Goal: Task Accomplishment & Management: Use online tool/utility

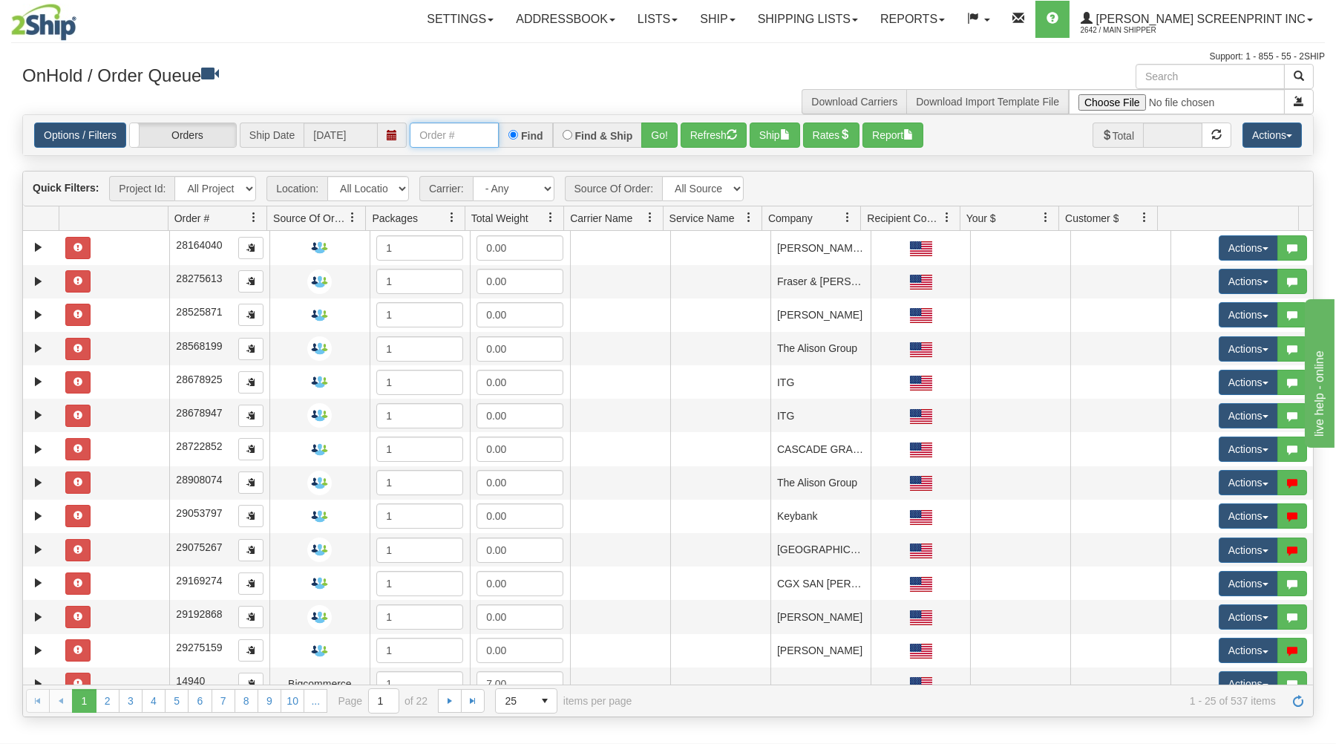
drag, startPoint x: 439, startPoint y: 133, endPoint x: 428, endPoint y: 91, distance: 43.7
click at [438, 122] on input "text" at bounding box center [454, 134] width 89 height 25
type input "17266"
click at [656, 131] on button "Go!" at bounding box center [659, 134] width 36 height 25
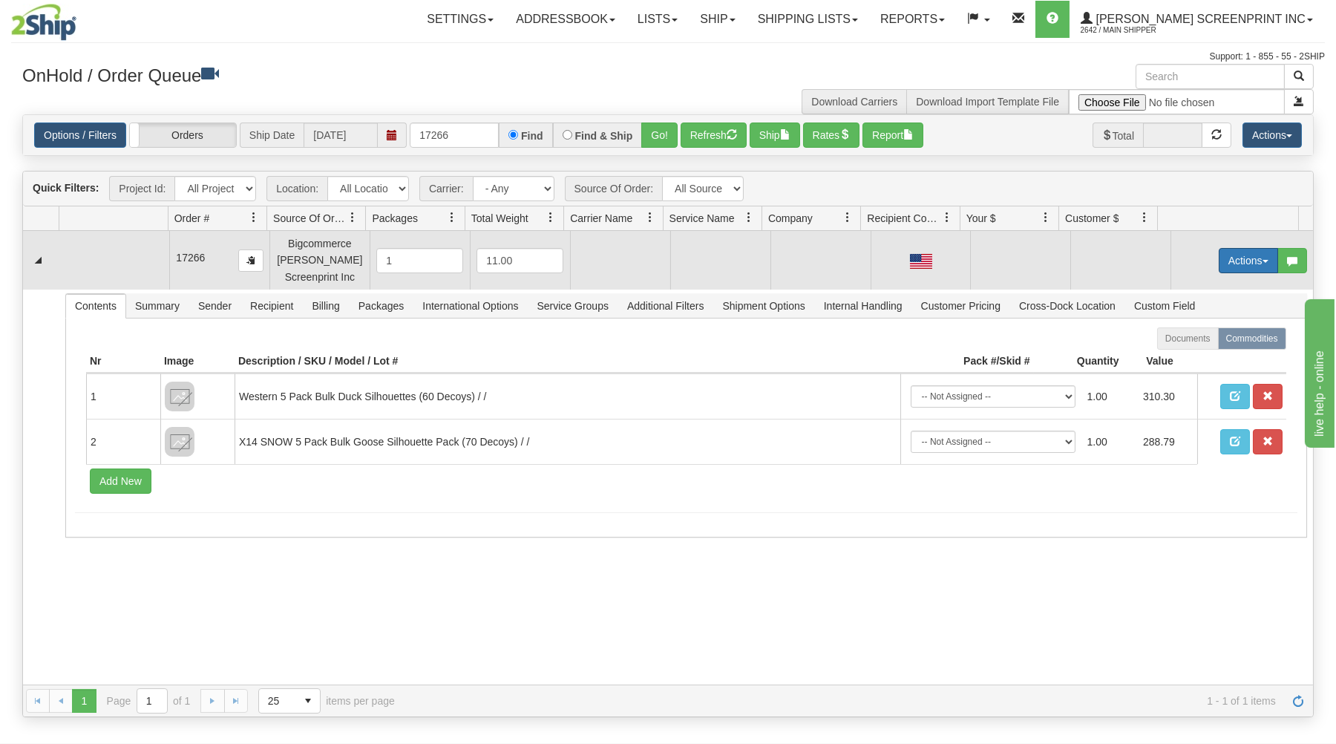
click at [1227, 258] on button "Actions" at bounding box center [1248, 260] width 59 height 25
click at [1196, 284] on link "Open" at bounding box center [1218, 288] width 119 height 19
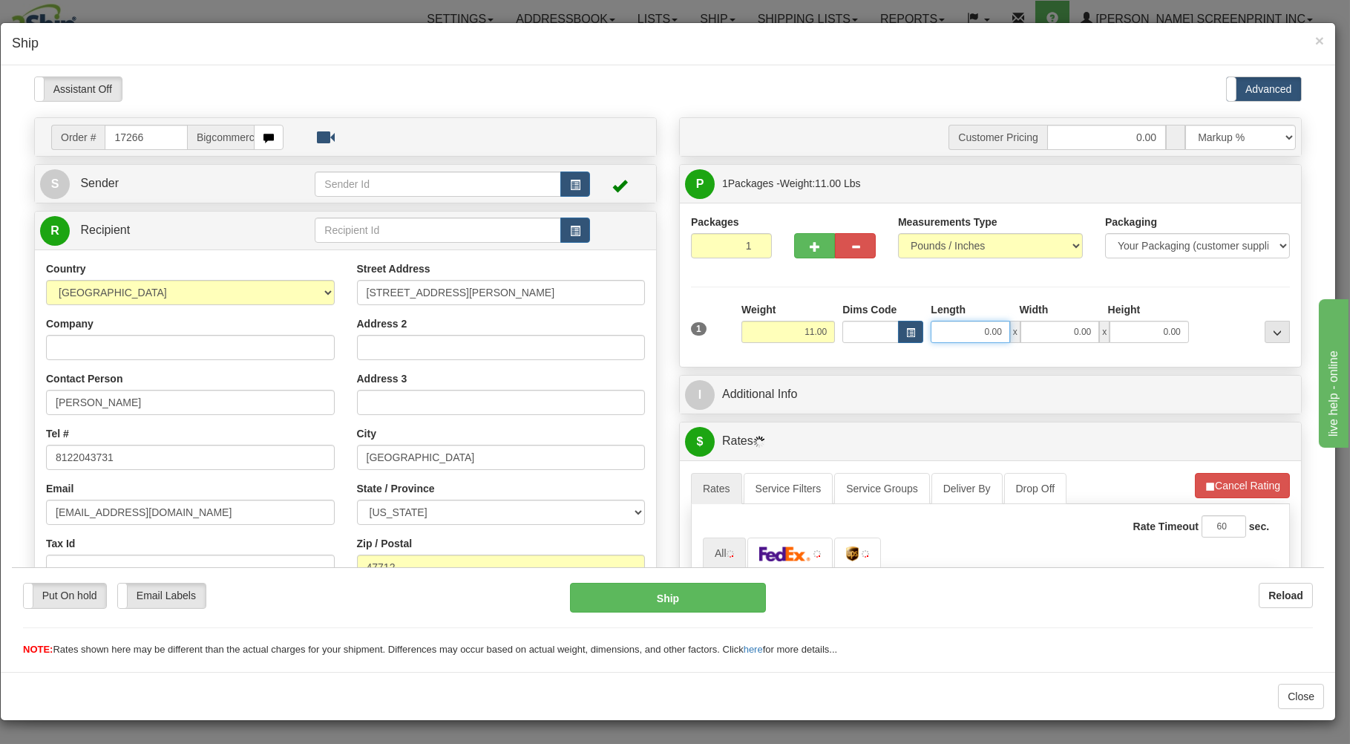
click at [946, 332] on input "0.00" at bounding box center [970, 331] width 79 height 22
type input "41.05"
type input "3820.00"
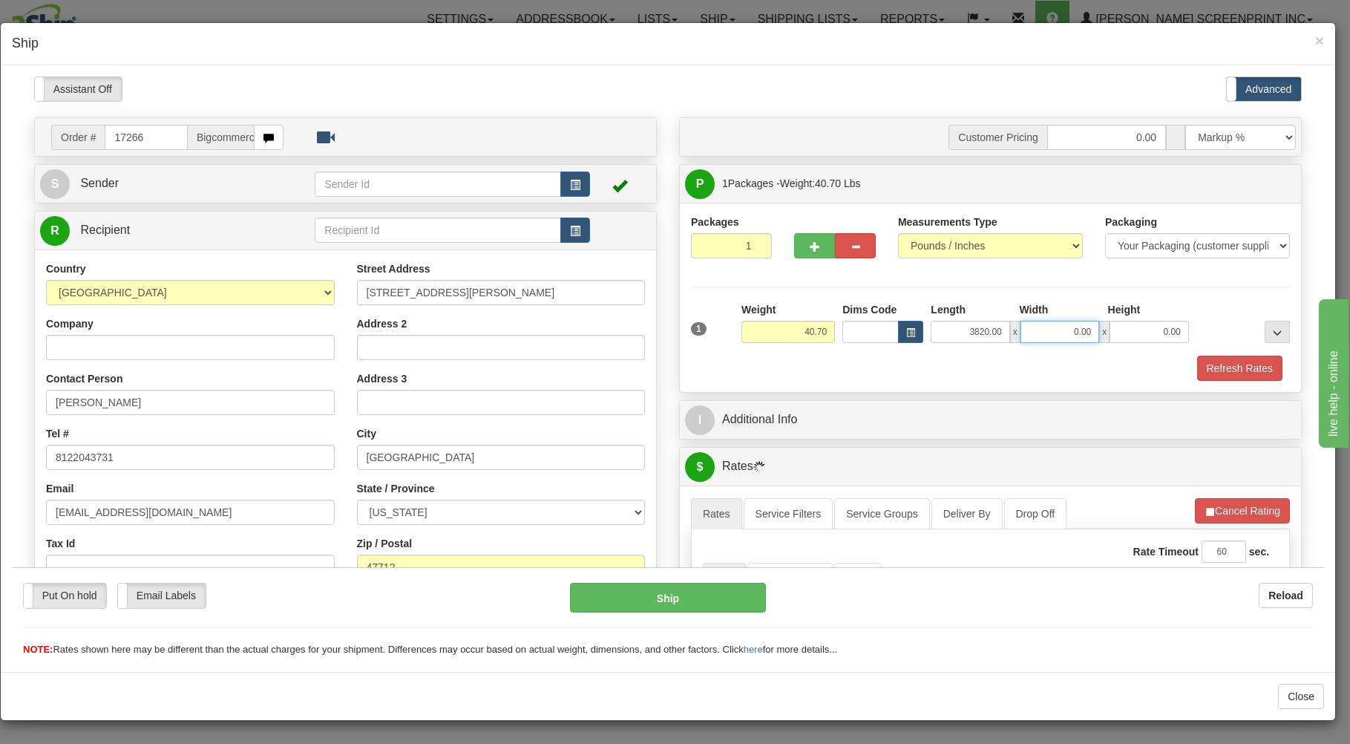
type input "40.80"
type input "9"
type input "41.05"
type input "9.00"
drag, startPoint x: 958, startPoint y: 324, endPoint x: 1039, endPoint y: 307, distance: 83.4
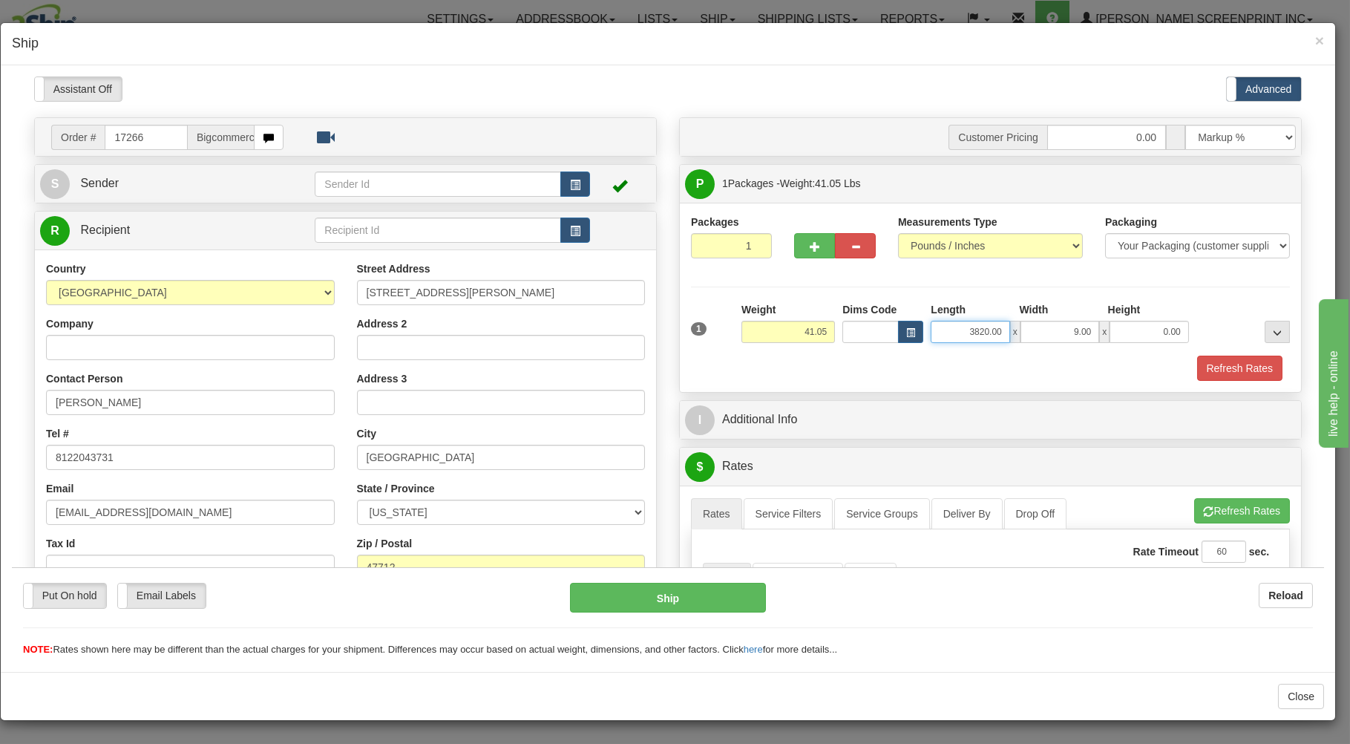
click at [1009, 320] on input "3820.00" at bounding box center [970, 331] width 79 height 22
type input "38.00"
type input "20.00"
type input "8.00"
type input "41.05"
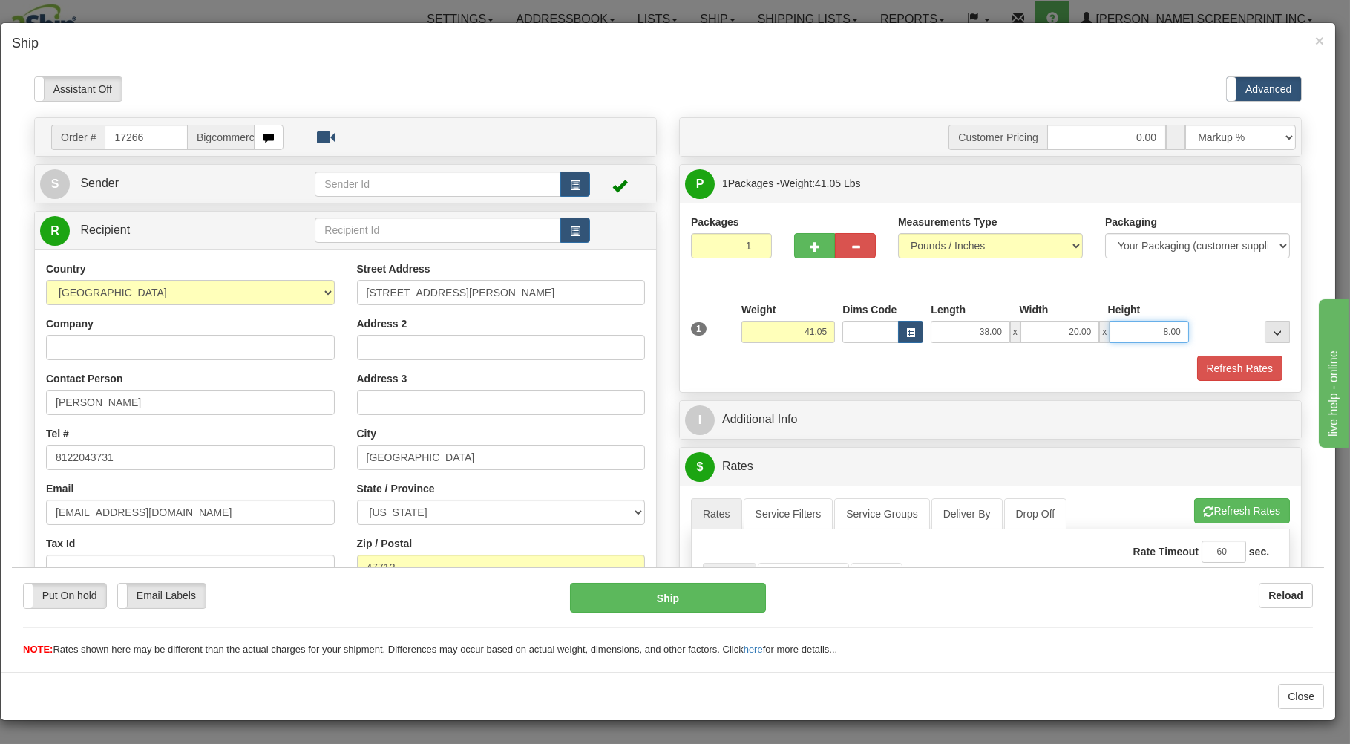
drag, startPoint x: 1136, startPoint y: 332, endPoint x: 1263, endPoint y: 288, distance: 133.6
click at [1188, 320] on input "8.00" at bounding box center [1149, 331] width 79 height 22
type input "9.00"
click at [1030, 364] on div "Refresh Rates" at bounding box center [990, 367] width 606 height 25
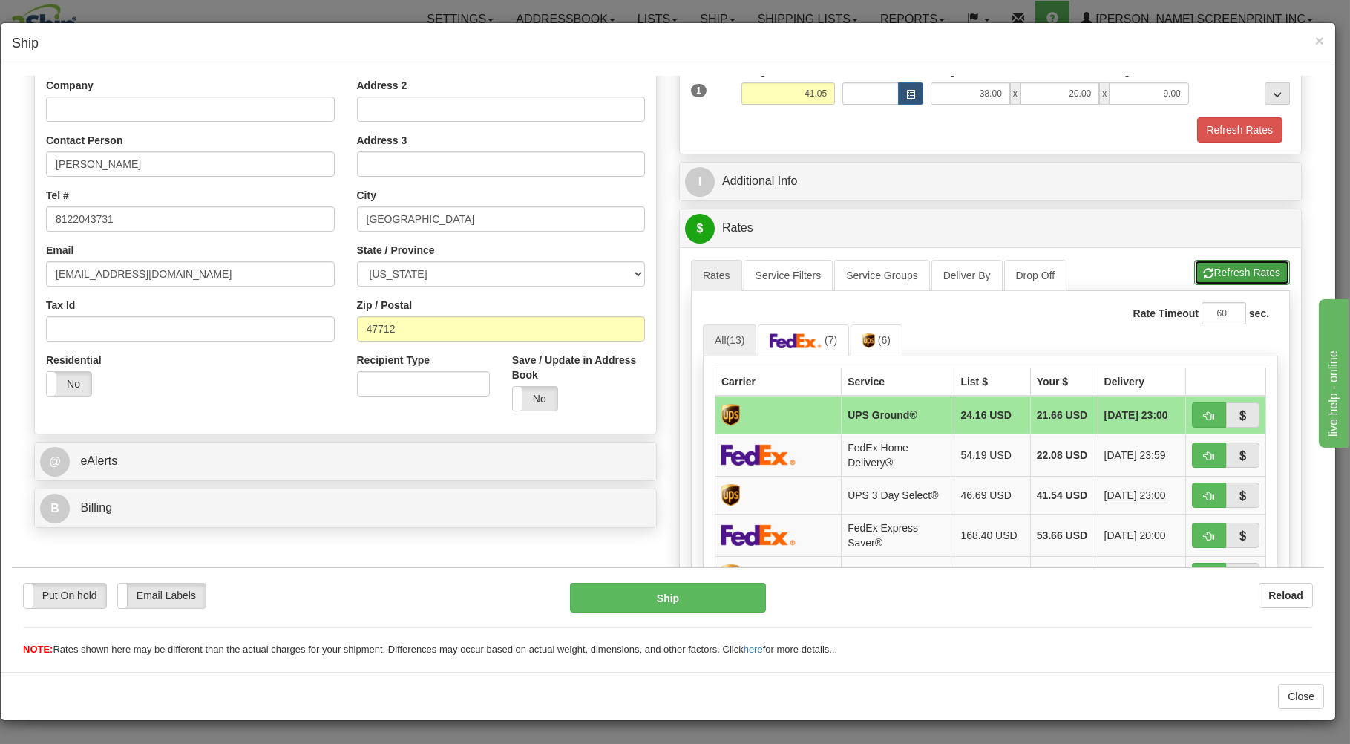
click at [1218, 269] on button "Refresh Rates" at bounding box center [1242, 271] width 96 height 25
click at [1204, 410] on span "button" at bounding box center [1209, 415] width 10 height 10
type input "03"
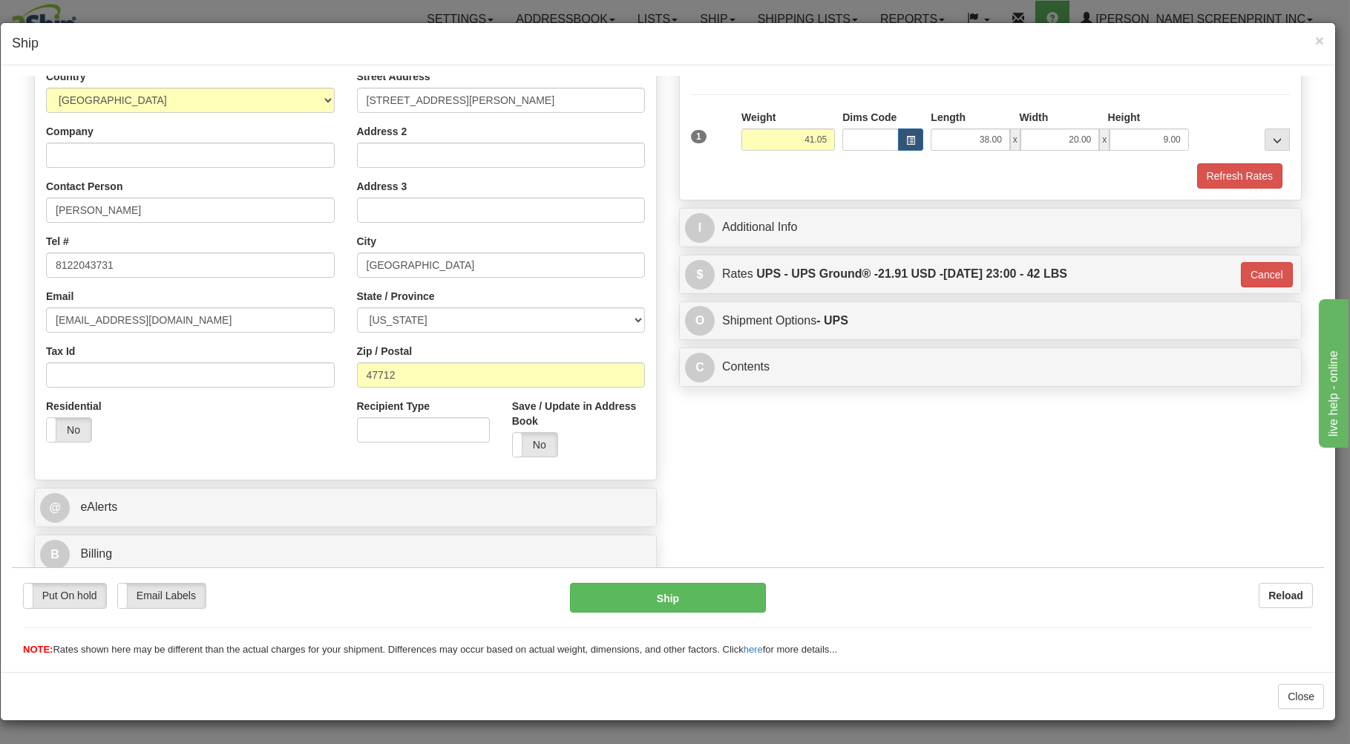
scroll to position [195, 0]
click at [695, 587] on button "Ship" at bounding box center [668, 597] width 197 height 30
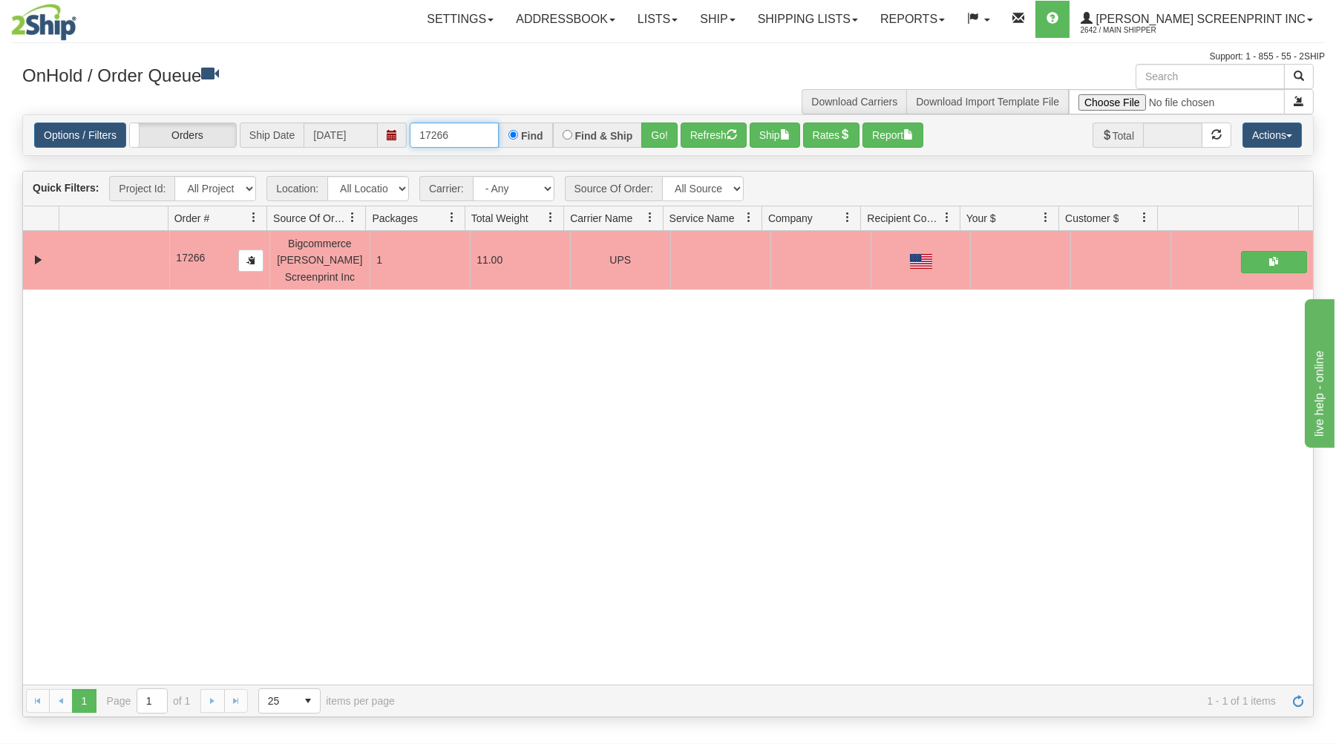
drag, startPoint x: 416, startPoint y: 134, endPoint x: 575, endPoint y: 104, distance: 160.9
click at [564, 118] on div "Options / Filters Group Shipments Orders Ship Date [DATE] 17266 Find Find & Shi…" at bounding box center [668, 135] width 1290 height 40
type input "17277"
click at [658, 131] on button "Go!" at bounding box center [659, 134] width 36 height 25
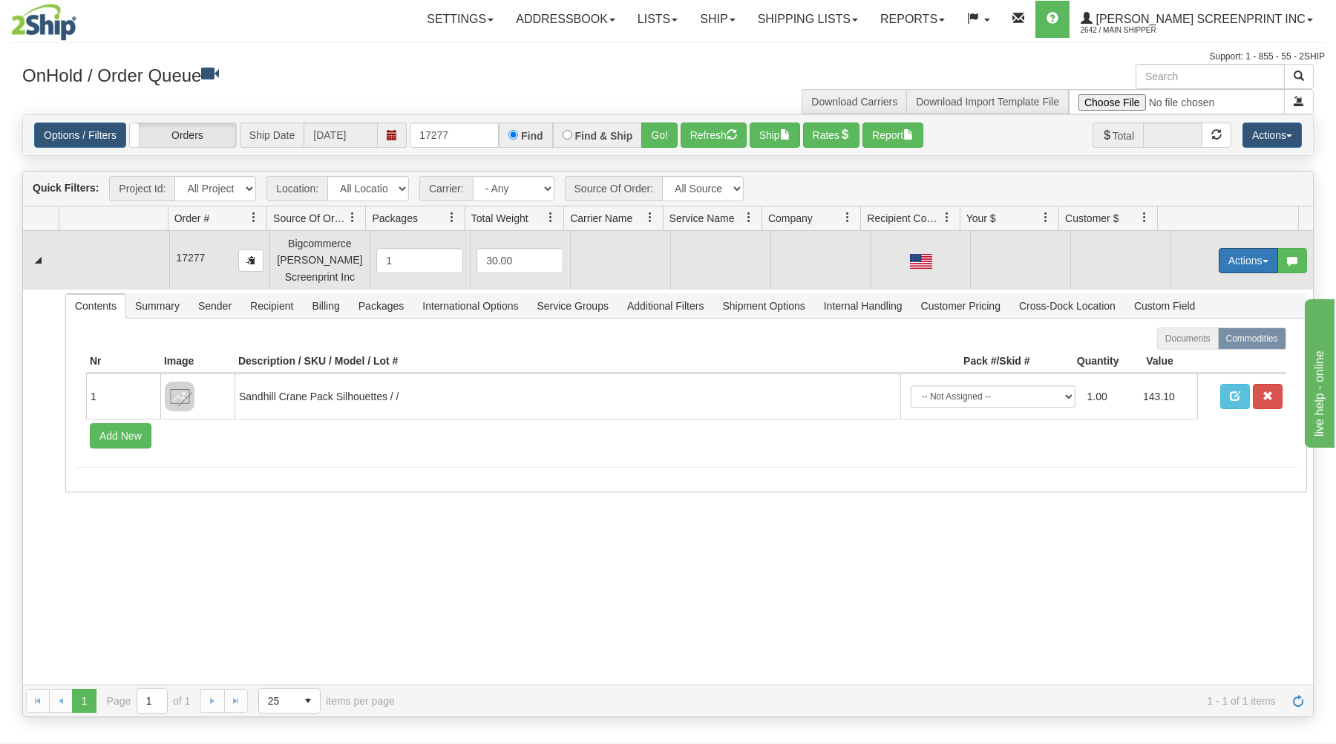
click at [1229, 256] on button "Actions" at bounding box center [1248, 260] width 59 height 25
click at [1188, 286] on span "Open" at bounding box center [1191, 289] width 36 height 12
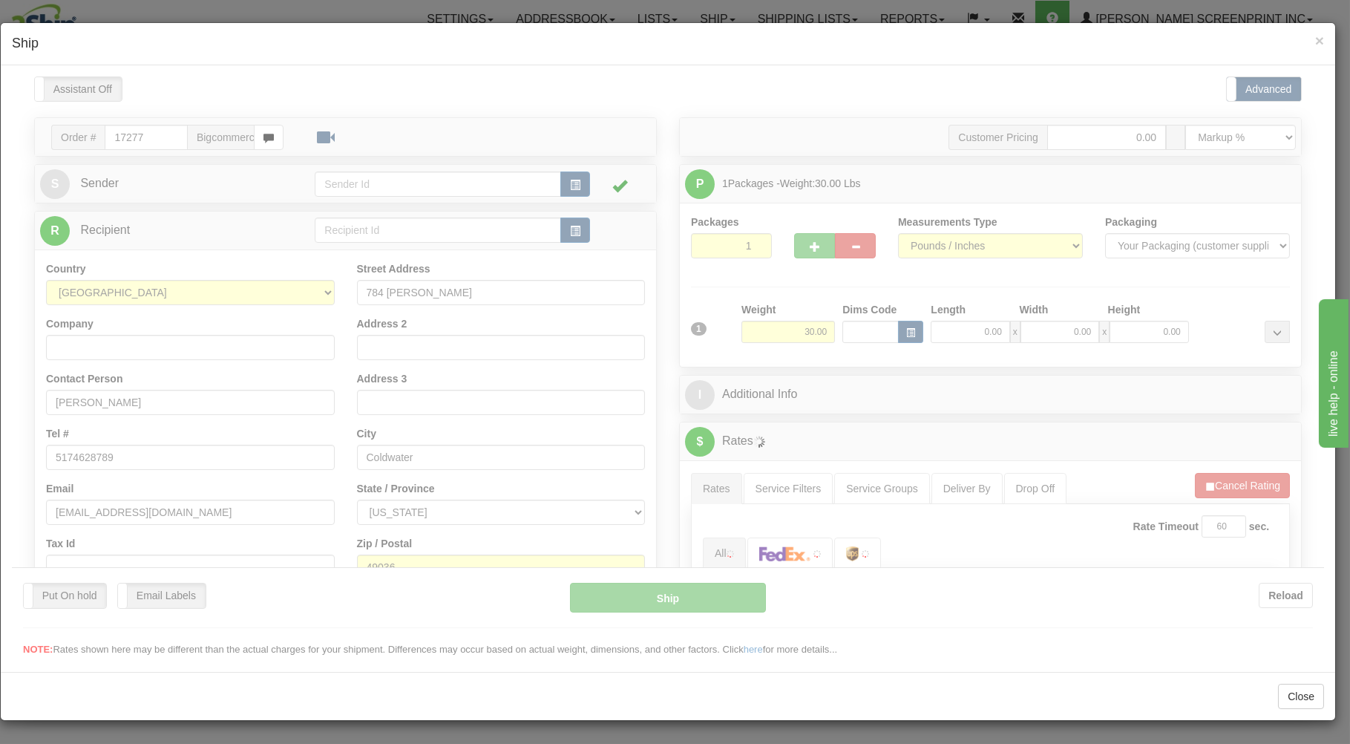
scroll to position [0, 0]
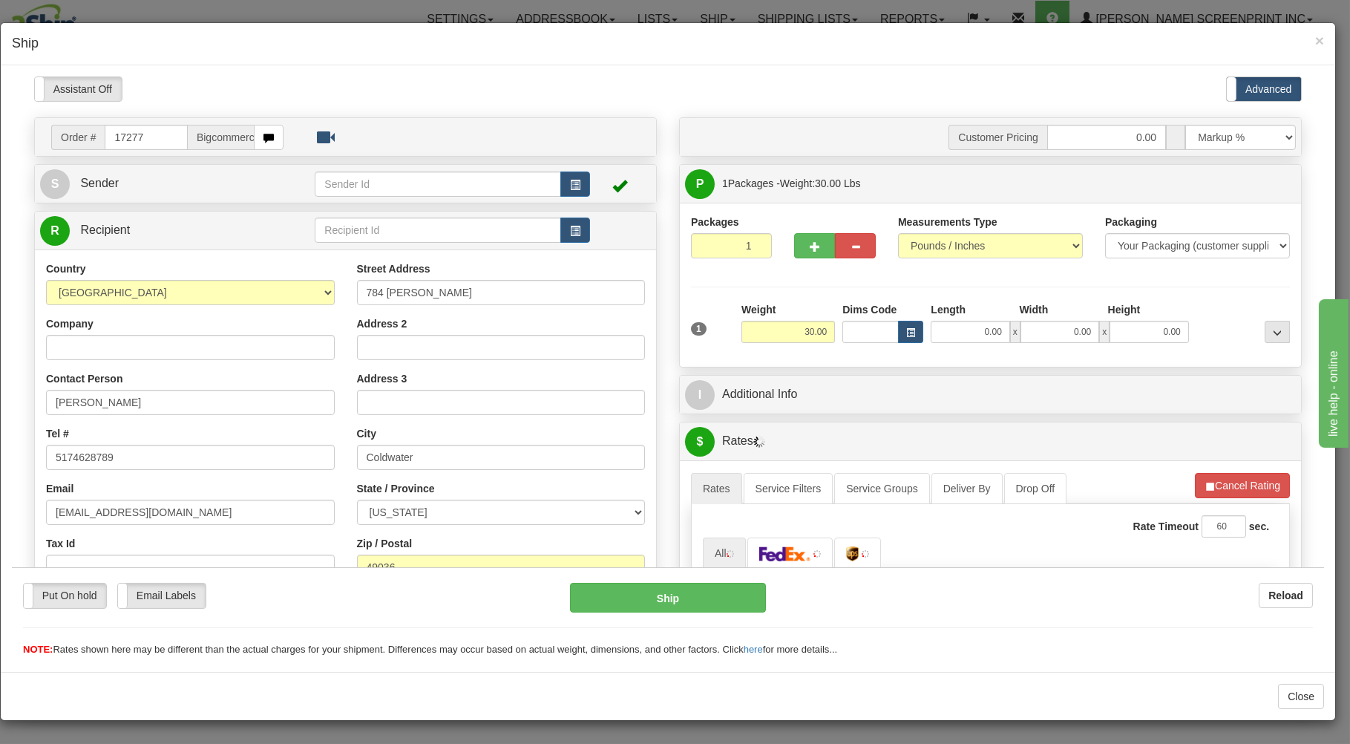
type input "10.30"
click at [944, 332] on input "0.00" at bounding box center [970, 331] width 79 height 22
type input "10.45"
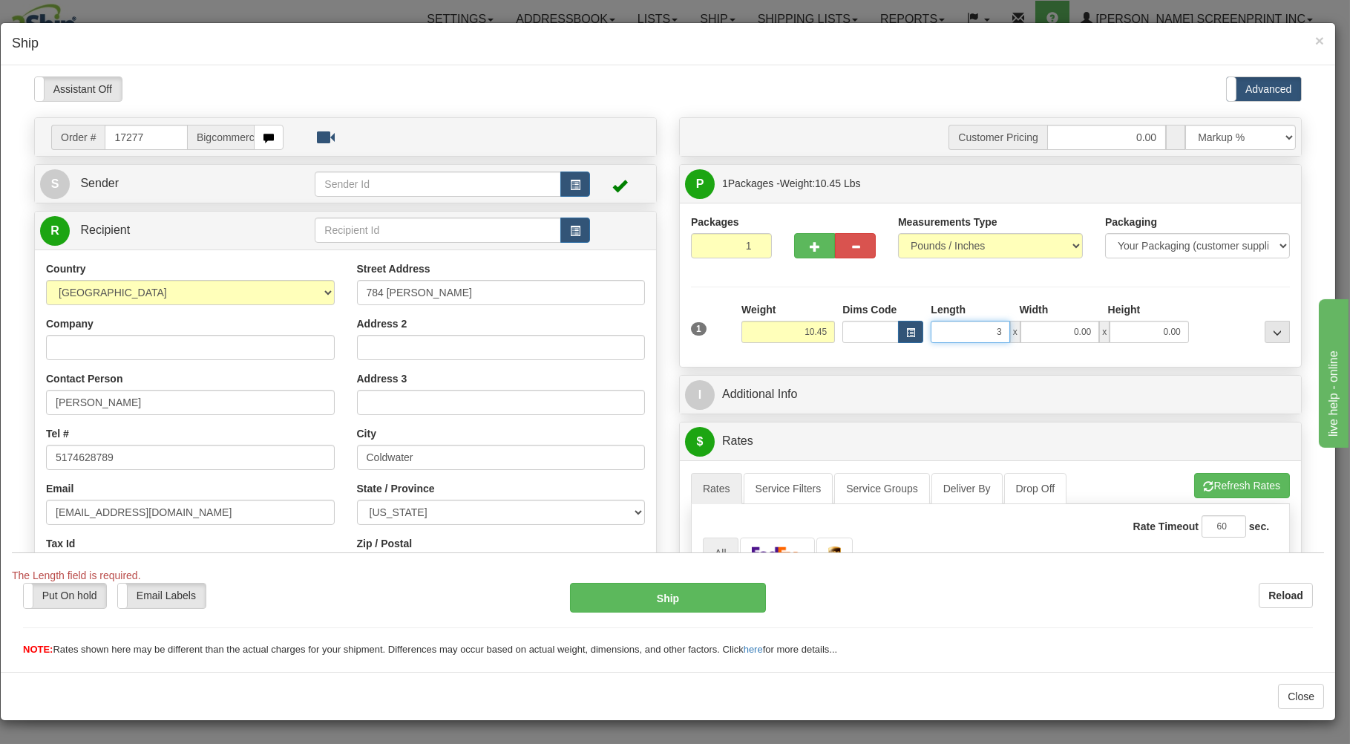
type input "37"
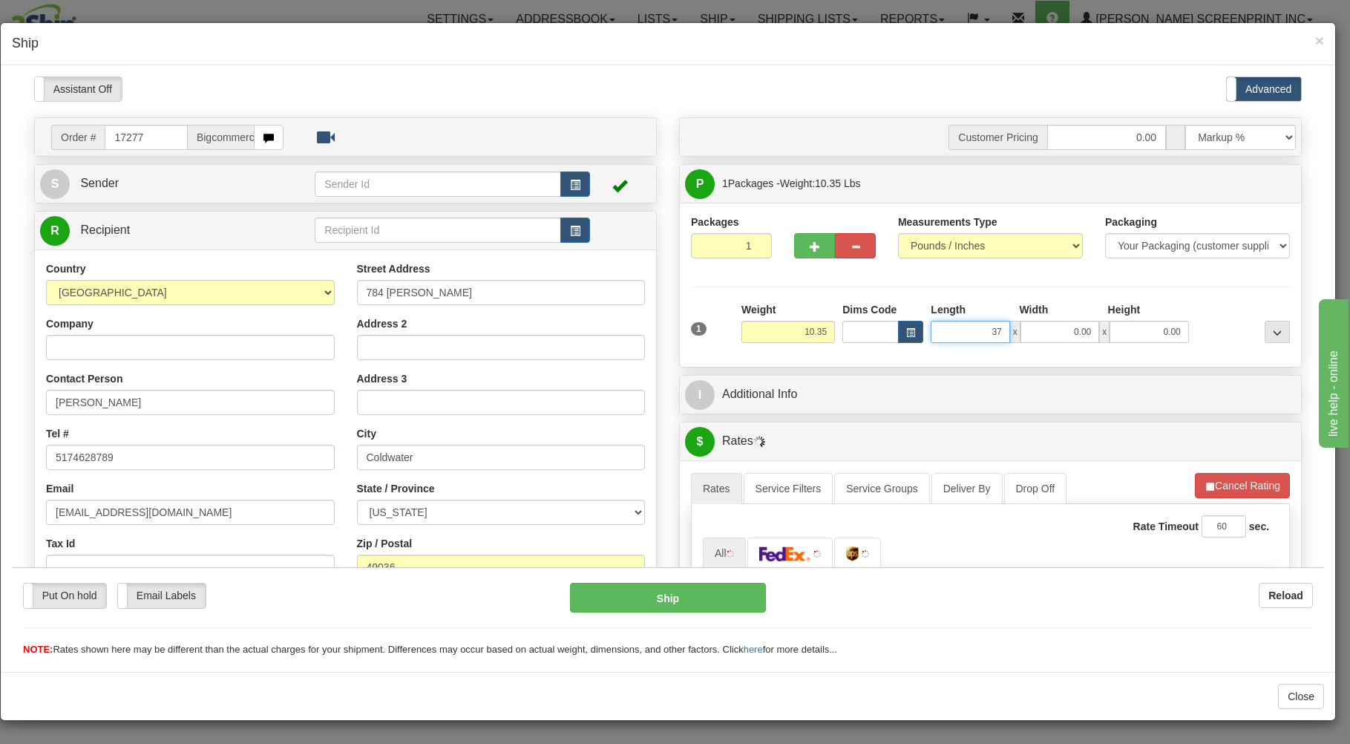
type input "10.30"
type input "37.00"
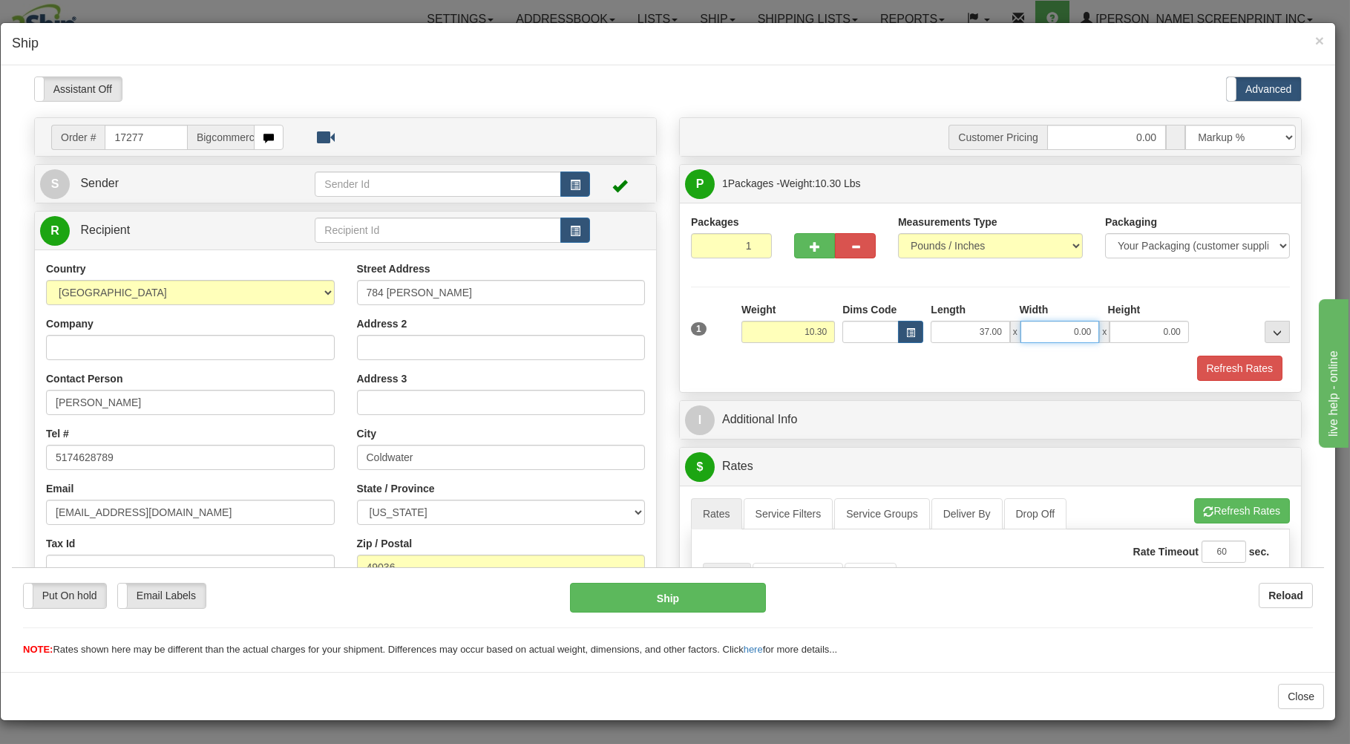
type input "10.35"
type input "17.00"
type input "10.05"
type input "4"
type input "10.30"
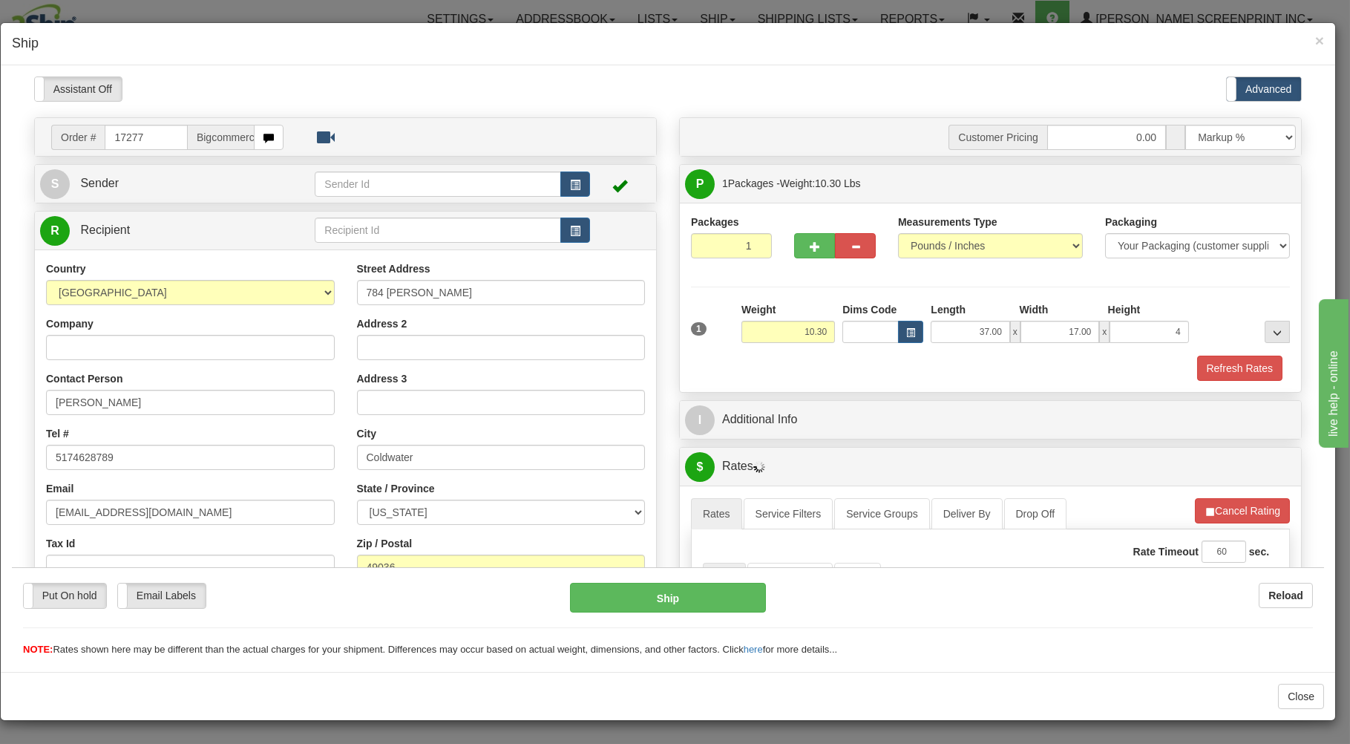
type input "4.00"
click at [900, 363] on div "Refresh Rates" at bounding box center [990, 367] width 606 height 25
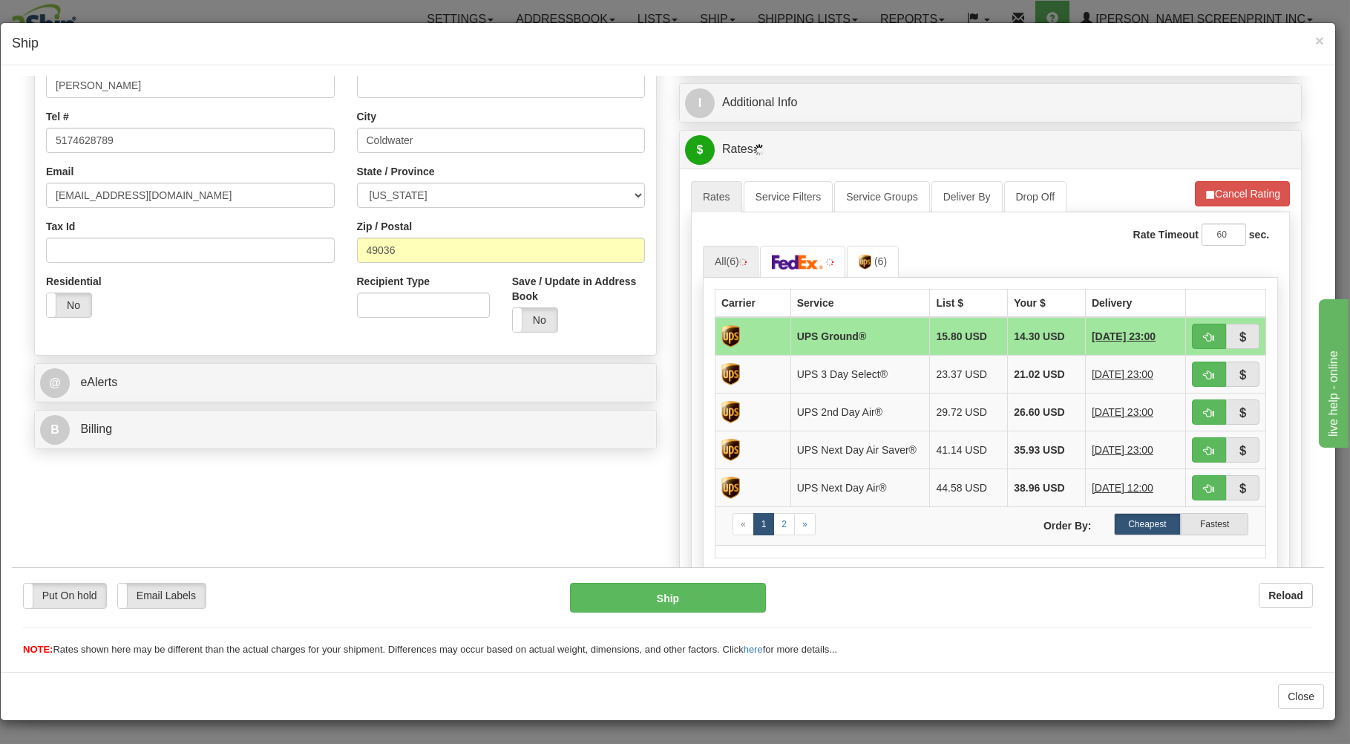
scroll to position [318, 0]
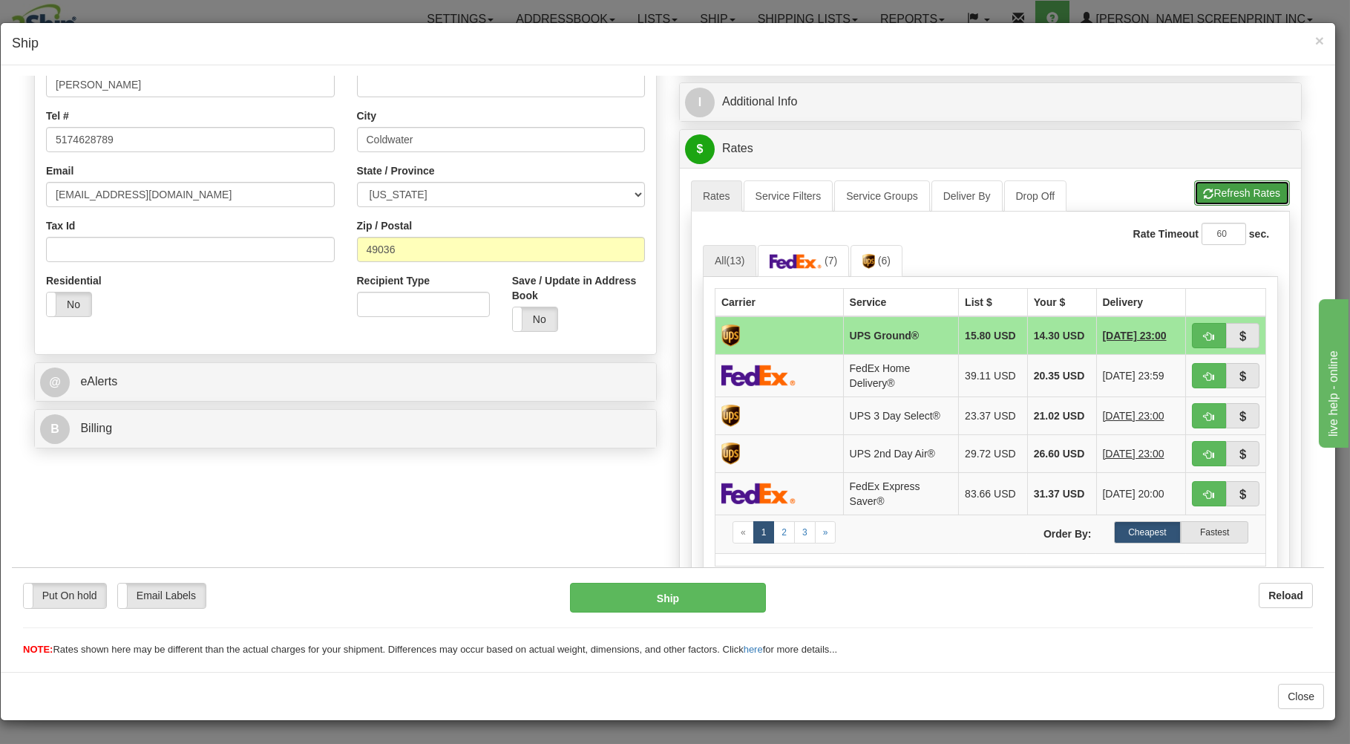
click at [1203, 191] on button "Refresh Rates" at bounding box center [1242, 192] width 96 height 25
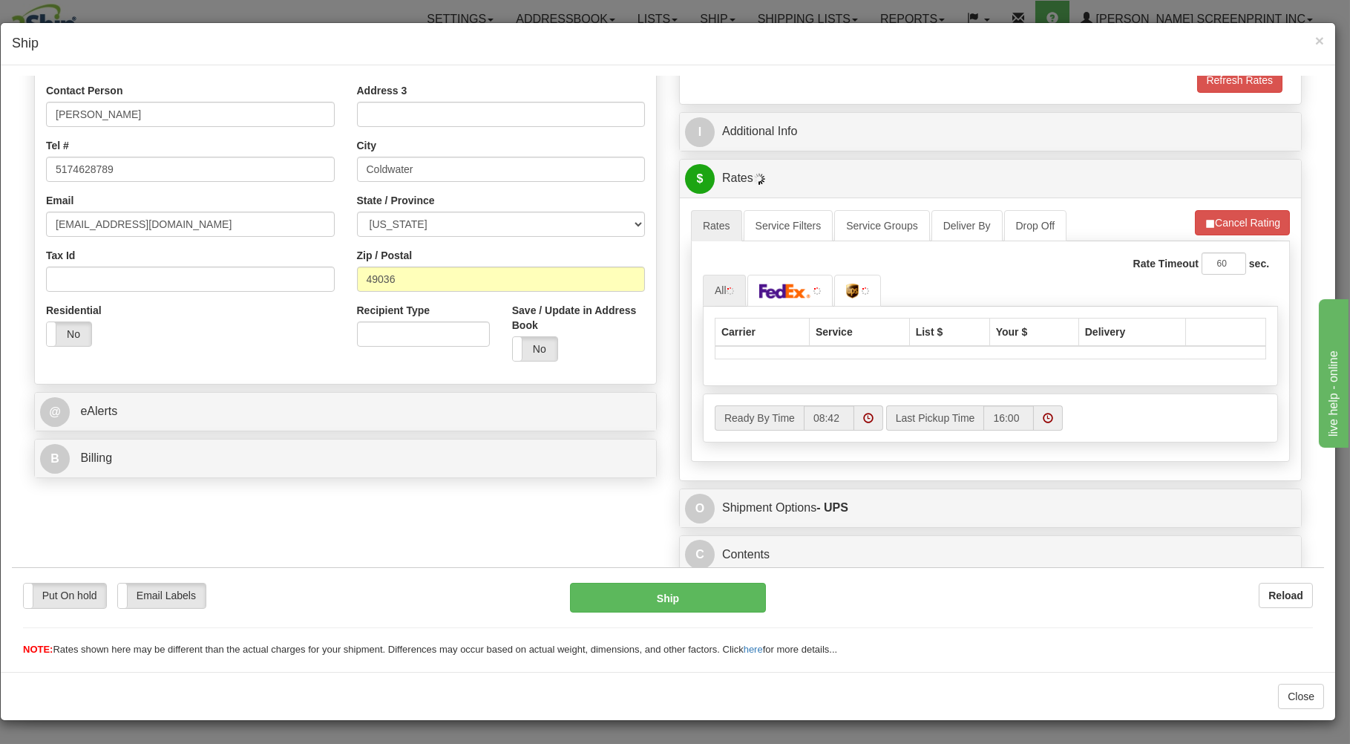
scroll to position [292, 0]
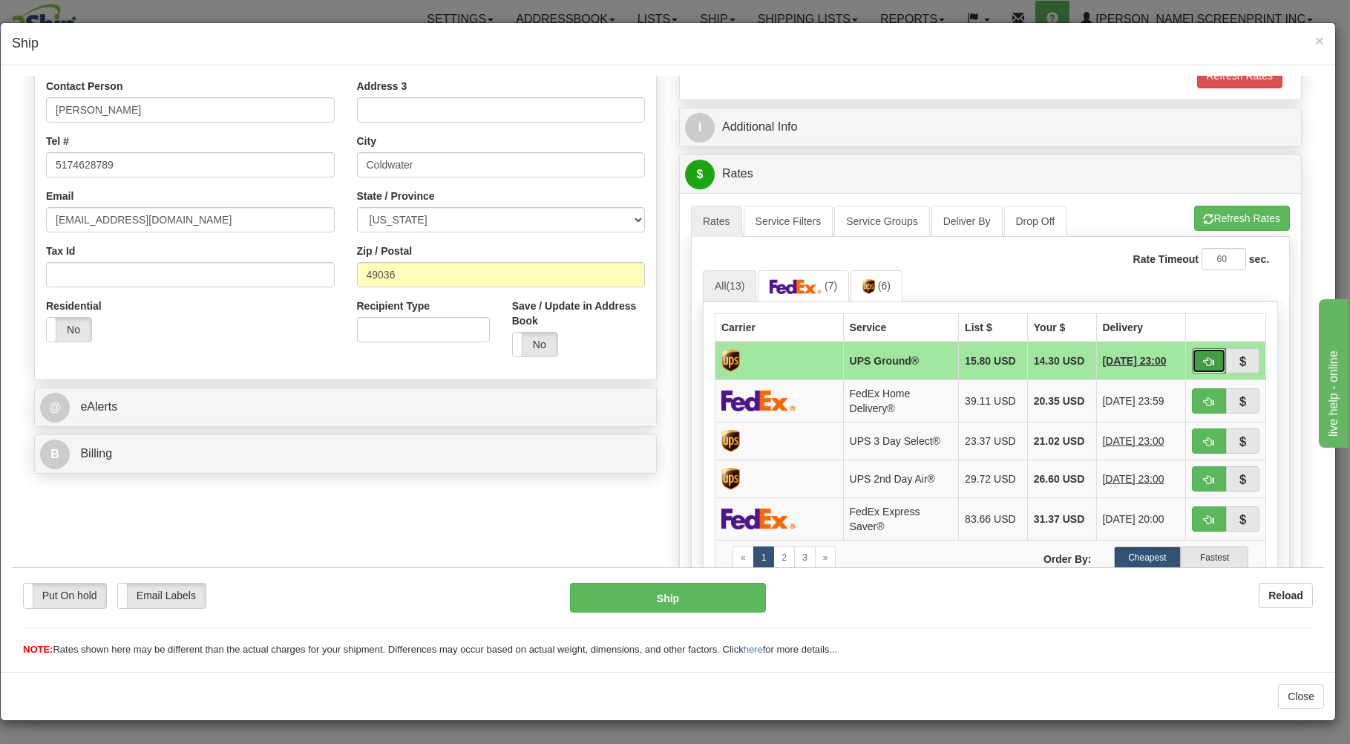
click at [1192, 353] on button "button" at bounding box center [1209, 359] width 34 height 25
type input "03"
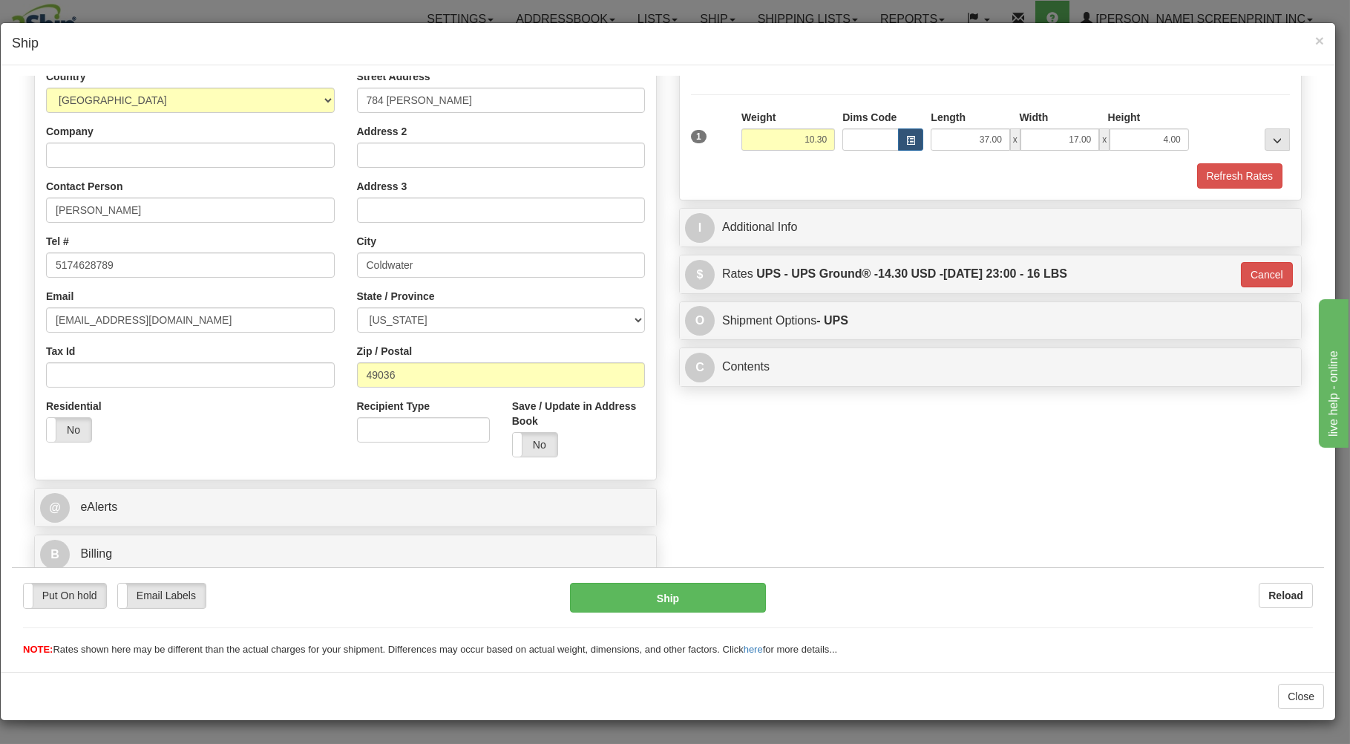
scroll to position [195, 0]
click at [606, 593] on button "Ship" at bounding box center [668, 597] width 197 height 30
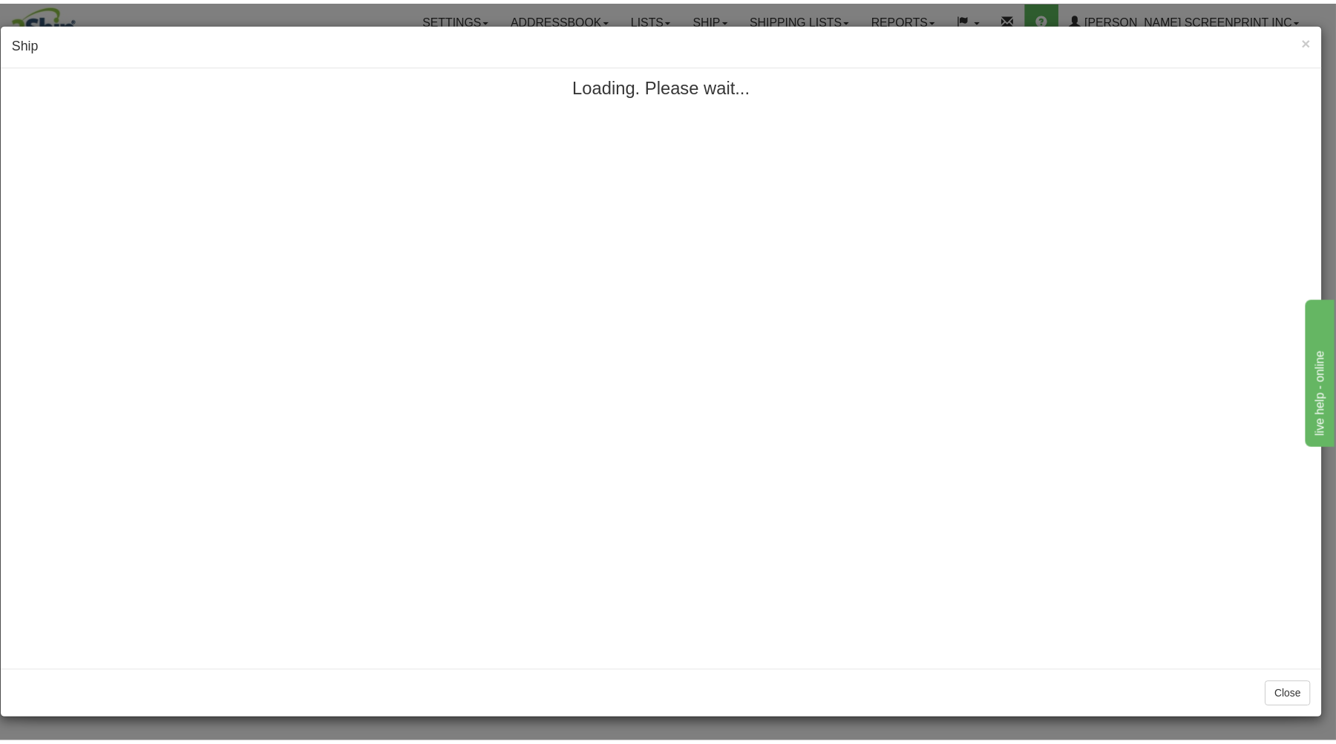
scroll to position [0, 0]
